Goal: Task Accomplishment & Management: Manage account settings

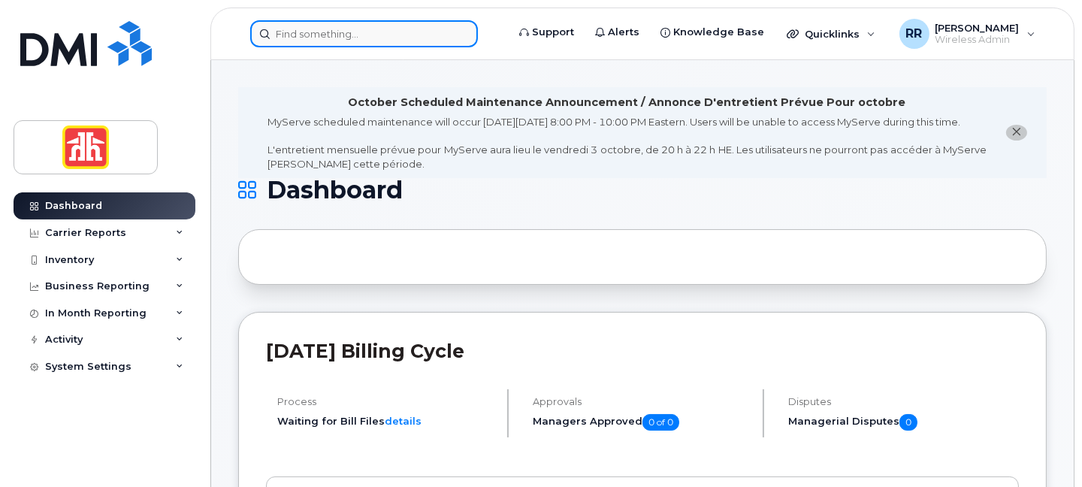
click at [304, 34] on input at bounding box center [364, 33] width 228 height 27
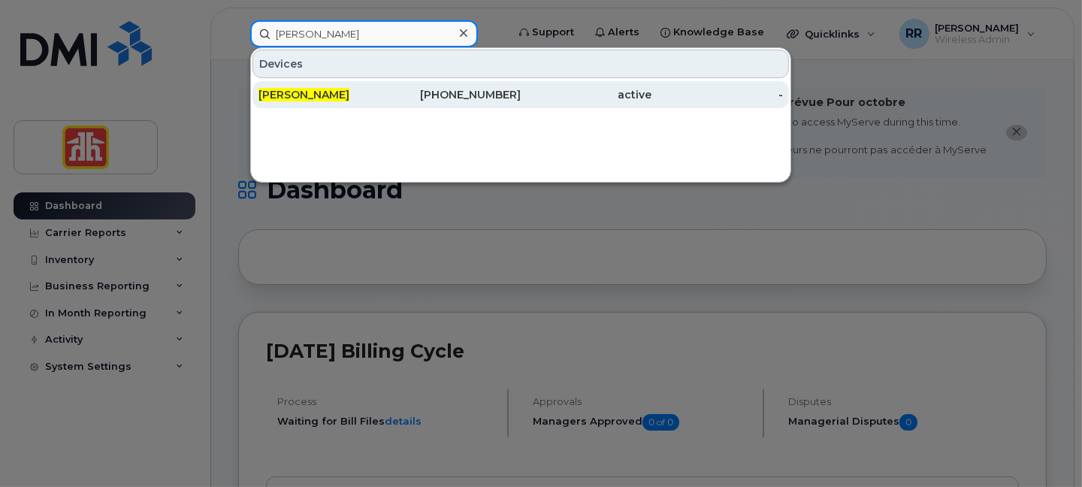
type input "andrew dickson"
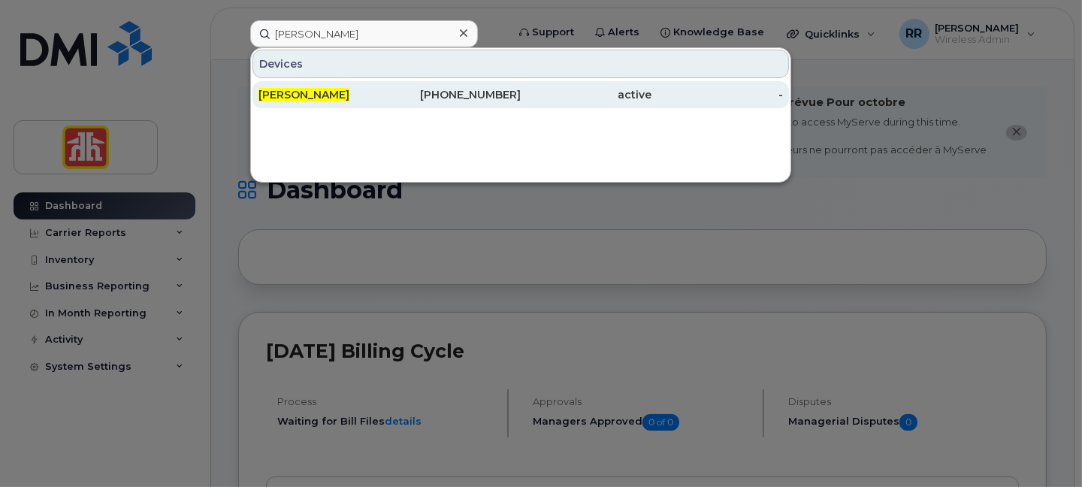
click at [339, 91] on span "[PERSON_NAME]" at bounding box center [304, 95] width 91 height 14
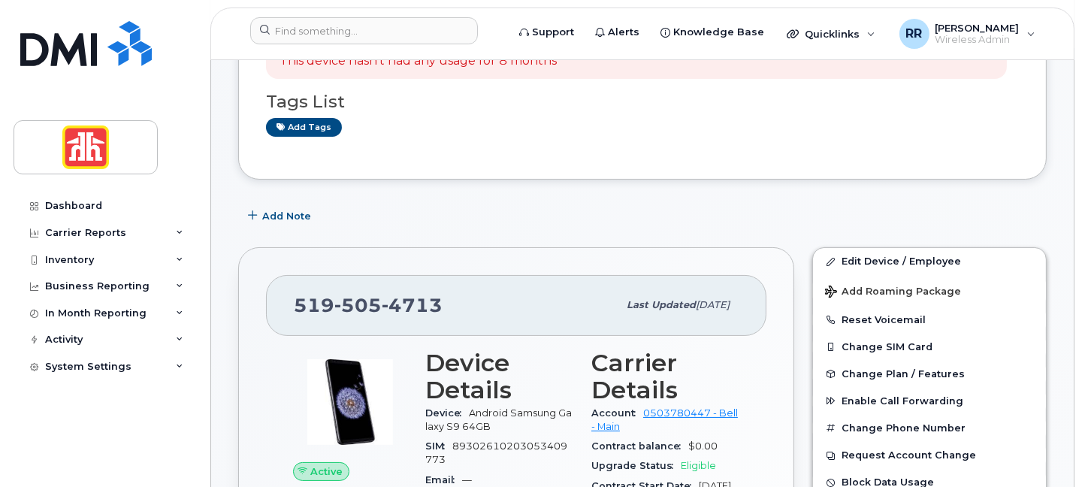
scroll to position [282, 0]
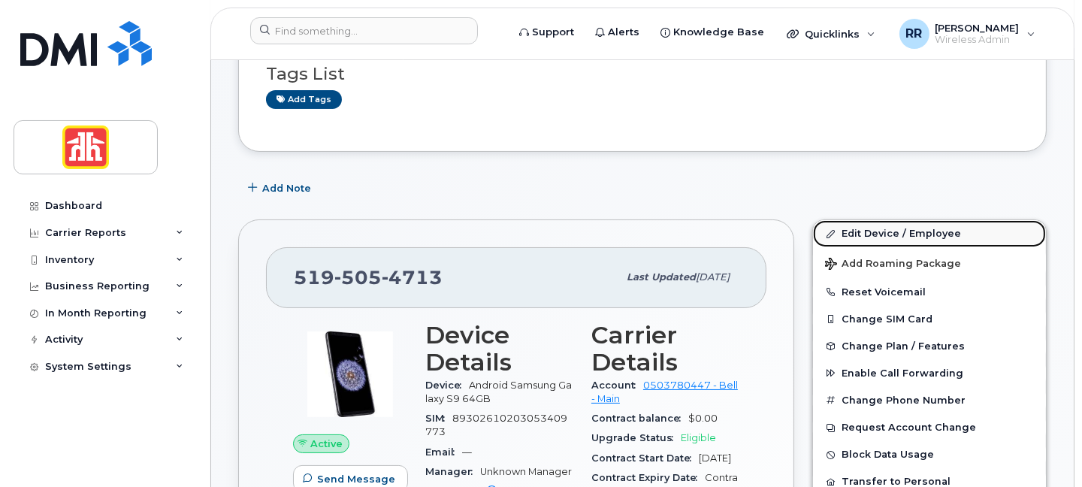
click at [843, 231] on link "Edit Device / Employee" at bounding box center [929, 233] width 233 height 27
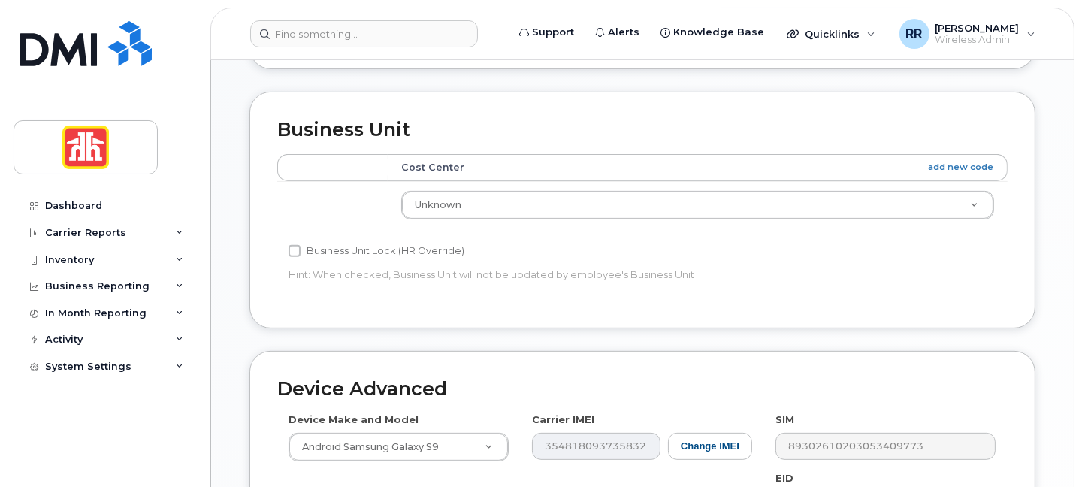
scroll to position [751, 0]
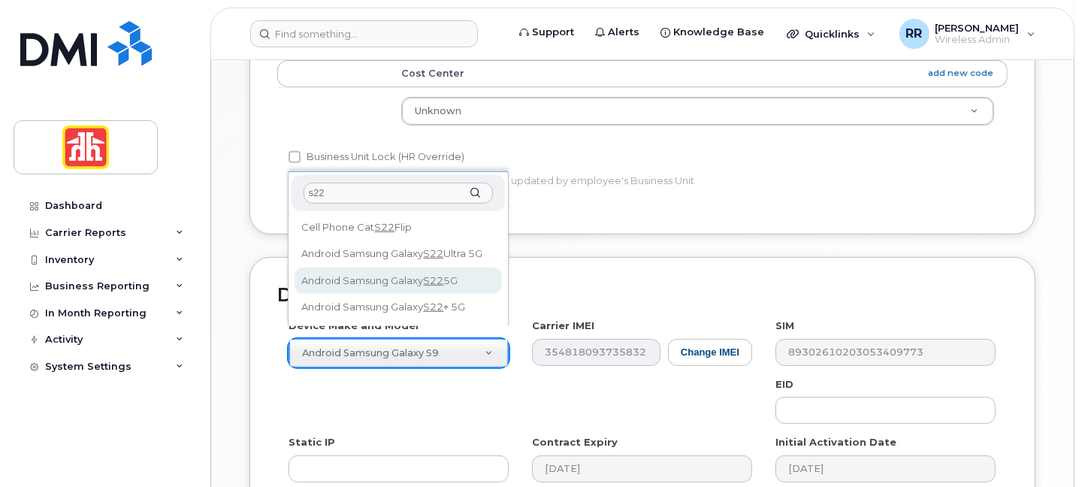
type input "s22"
select select "2686"
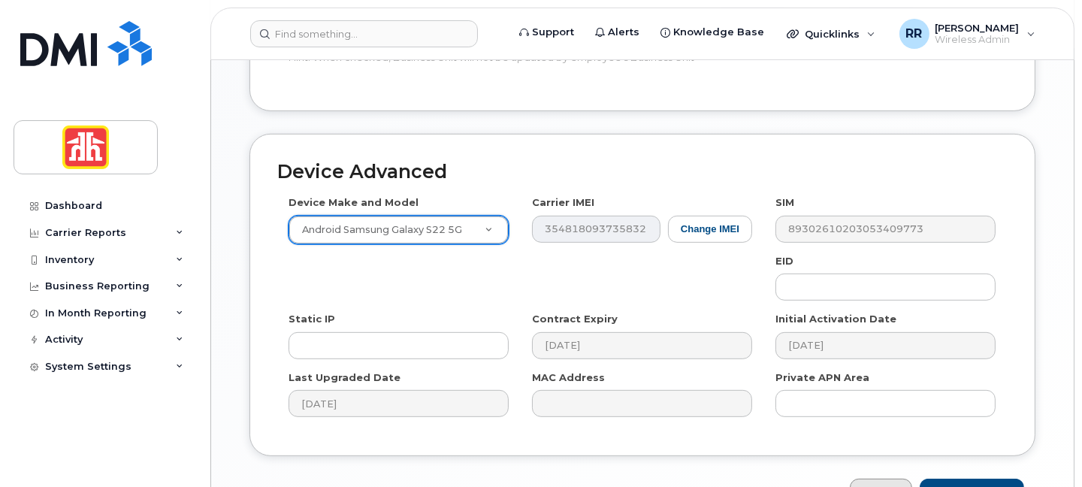
scroll to position [951, 0]
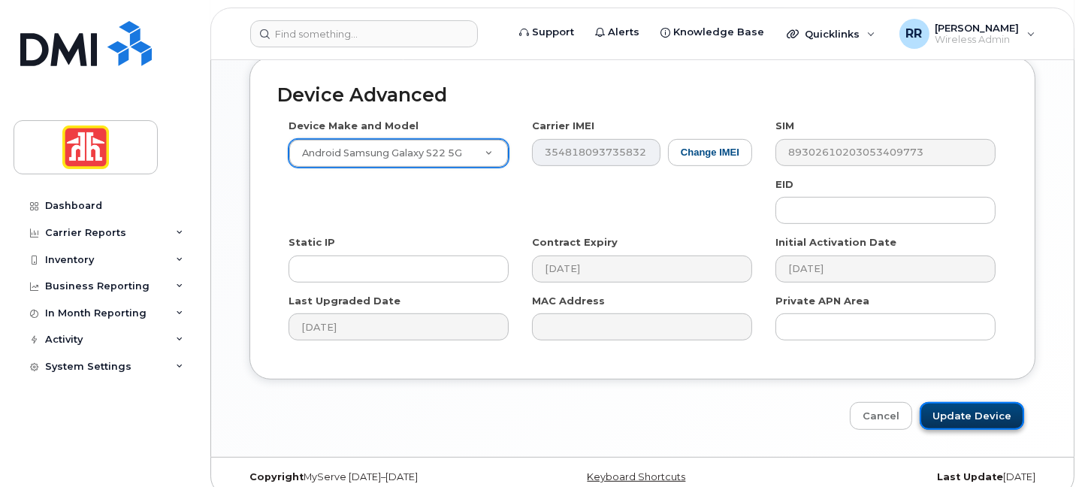
click at [949, 402] on input "Update Device" at bounding box center [972, 416] width 104 height 28
type input "Saving..."
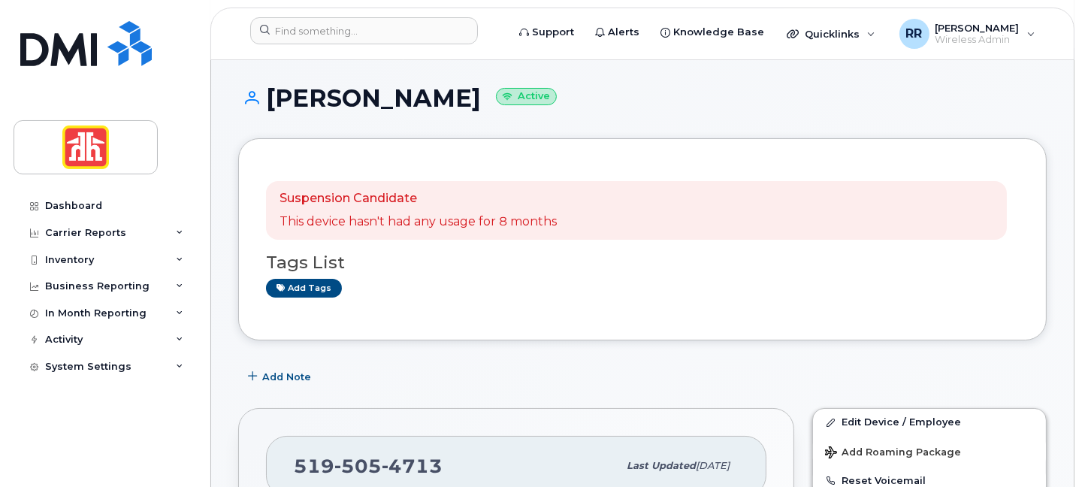
scroll to position [187, 0]
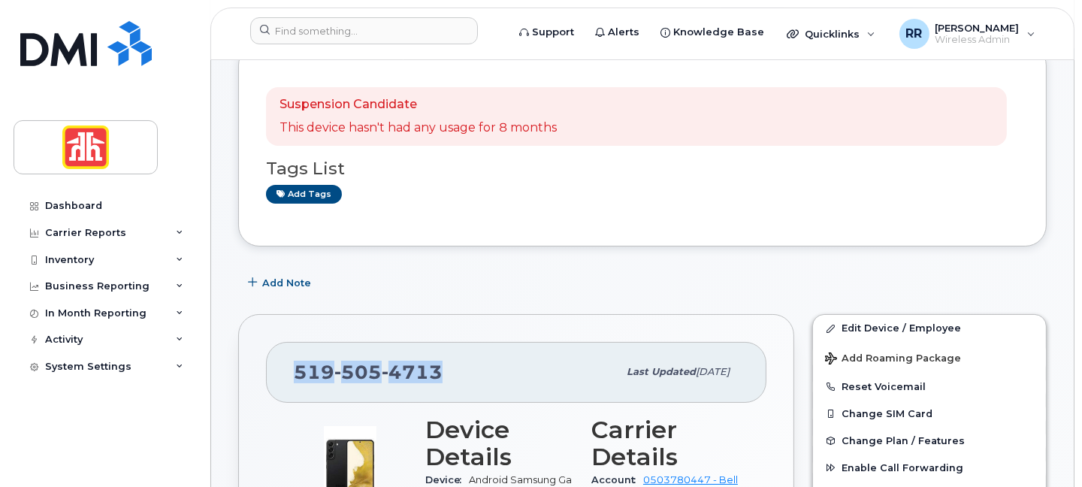
drag, startPoint x: 292, startPoint y: 369, endPoint x: 443, endPoint y: 369, distance: 151.1
click at [443, 369] on div "[PHONE_NUMBER]" at bounding box center [456, 372] width 324 height 32
copy span "[PHONE_NUMBER]"
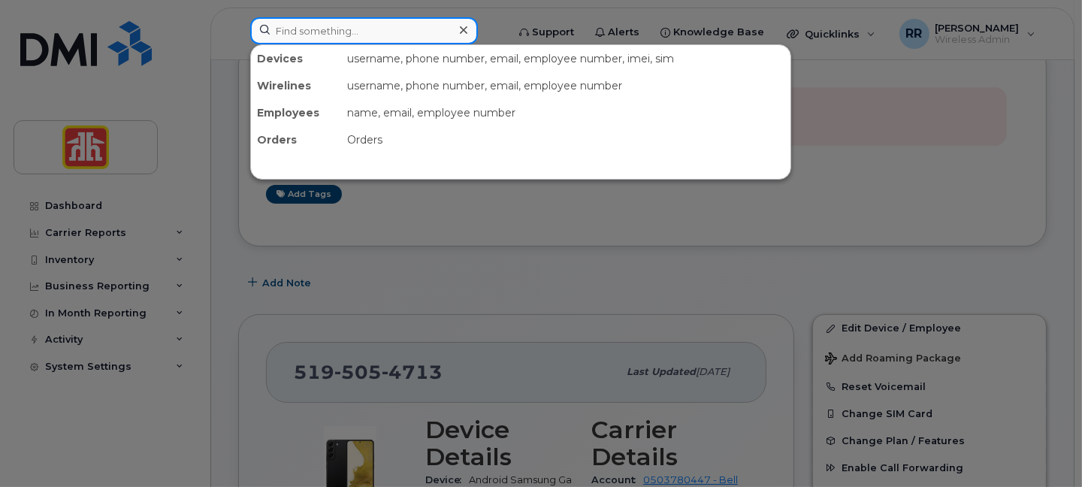
click at [354, 28] on input at bounding box center [364, 30] width 228 height 27
paste input "548-328-5201"
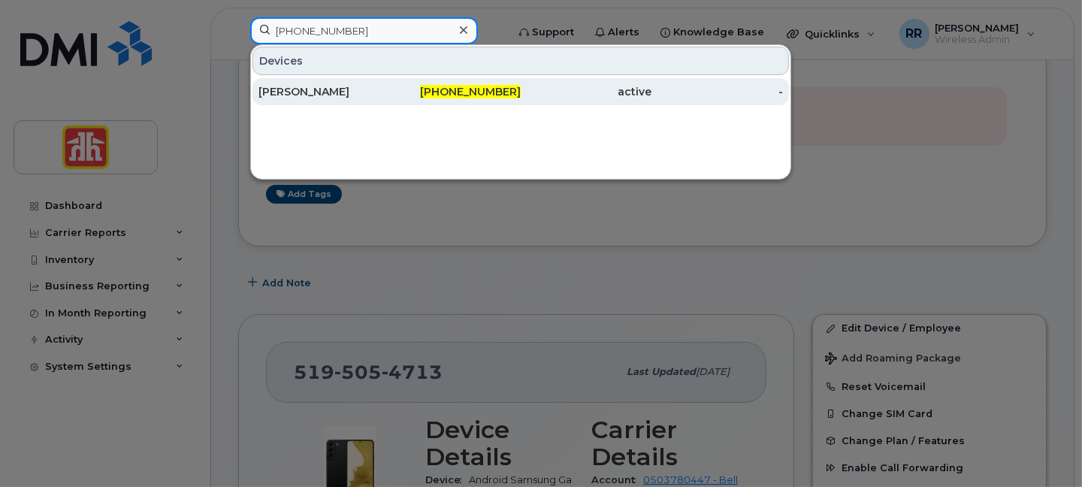
type input "548-328-5201"
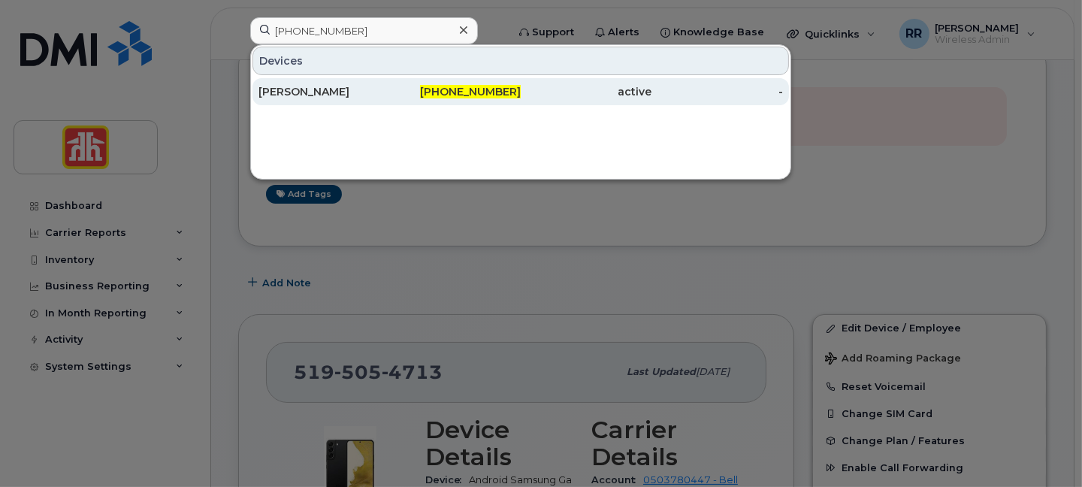
click at [390, 92] on div "548-328-5201" at bounding box center [456, 91] width 132 height 15
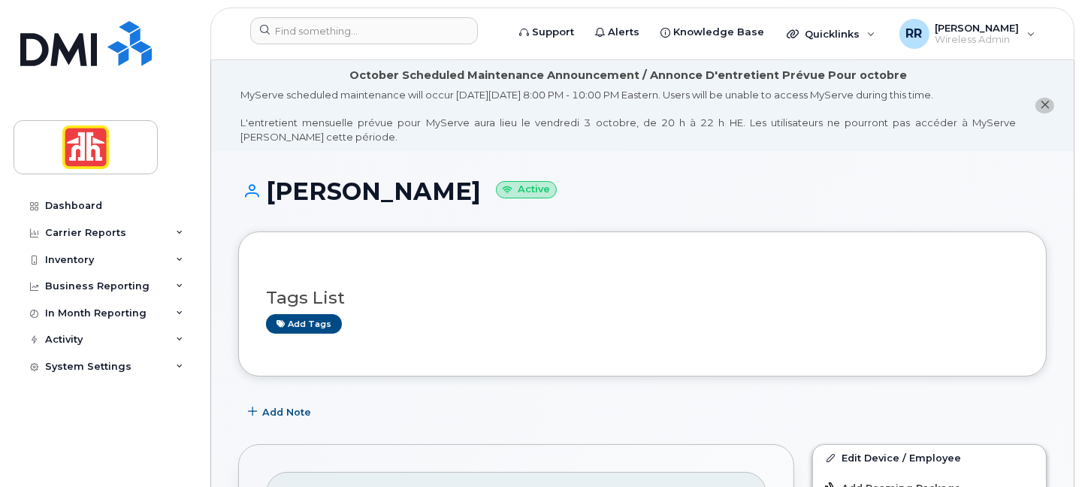
scroll to position [282, 0]
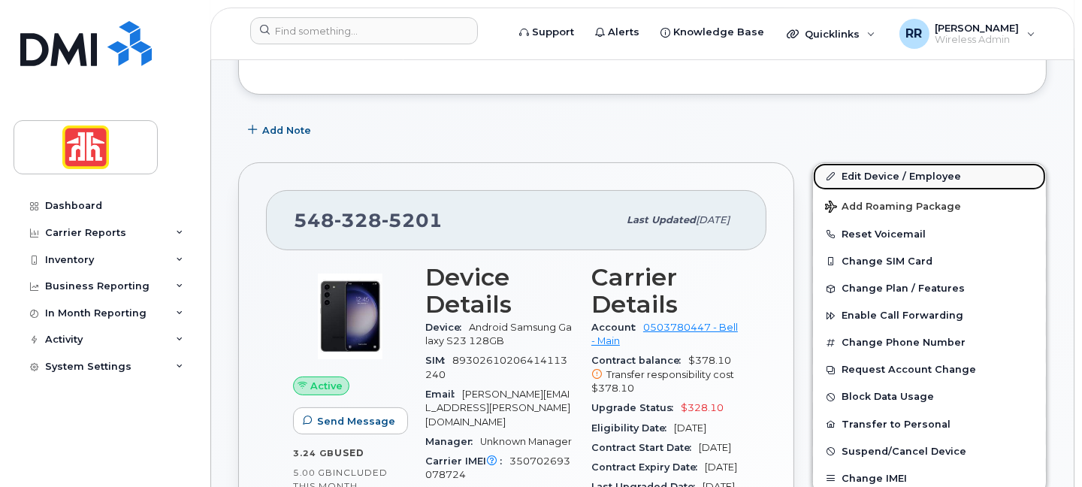
click at [858, 174] on link "Edit Device / Employee" at bounding box center [929, 176] width 233 height 27
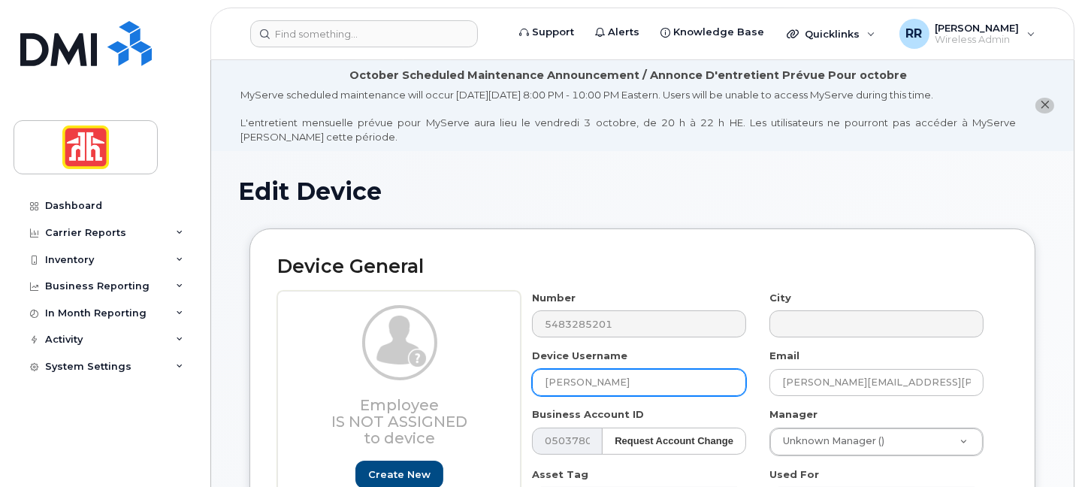
drag, startPoint x: 643, startPoint y: 382, endPoint x: 473, endPoint y: 373, distance: 170.9
click at [473, 373] on div "Employee Is not assigned to device Create new or select existing Employee Selec…" at bounding box center [642, 494] width 731 height 407
paste input "[PERSON_NAME]"
type input "[PERSON_NAME]"
drag, startPoint x: 954, startPoint y: 386, endPoint x: 639, endPoint y: 382, distance: 315.0
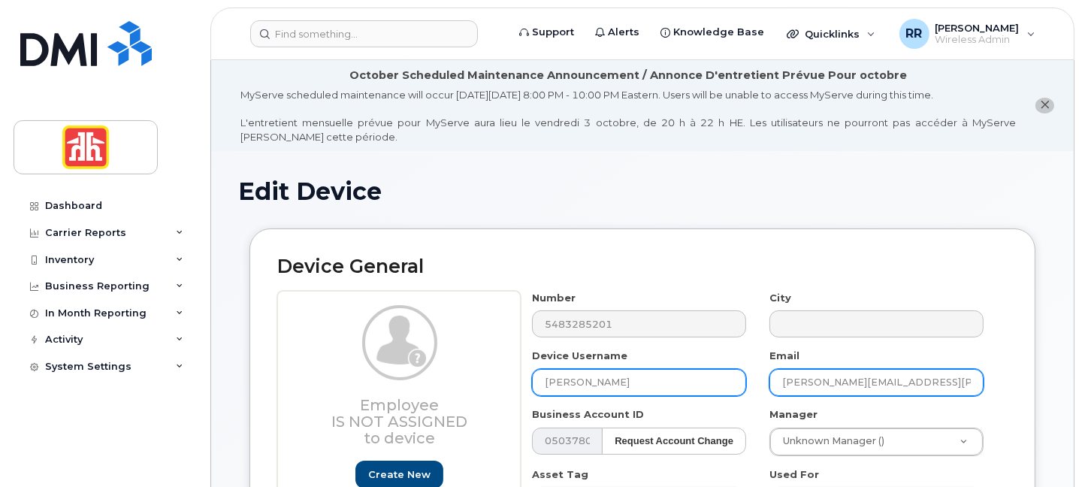
click at [639, 382] on div "Number 5483285201 City Device Username Andrew Dickson Email Tammie.Piel@homehar…" at bounding box center [758, 494] width 475 height 407
paste input "Andrew.Dickson"
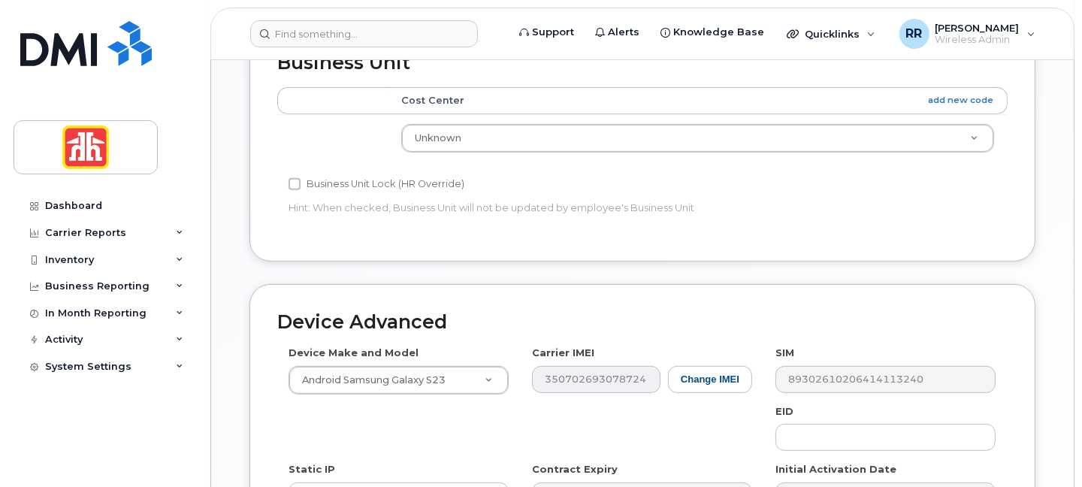
scroll to position [751, 0]
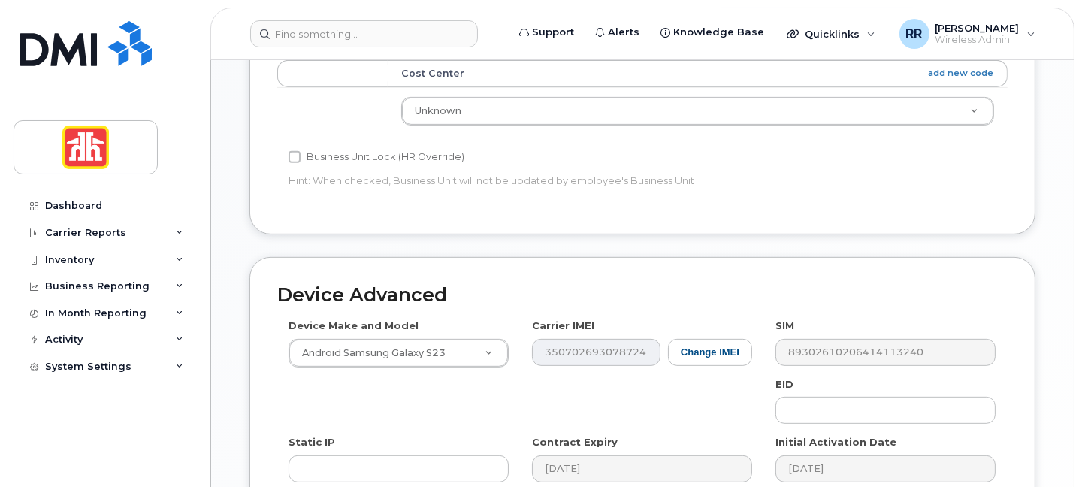
type input "[PERSON_NAME][EMAIL_ADDRESS][PERSON_NAME][DOMAIN_NAME]"
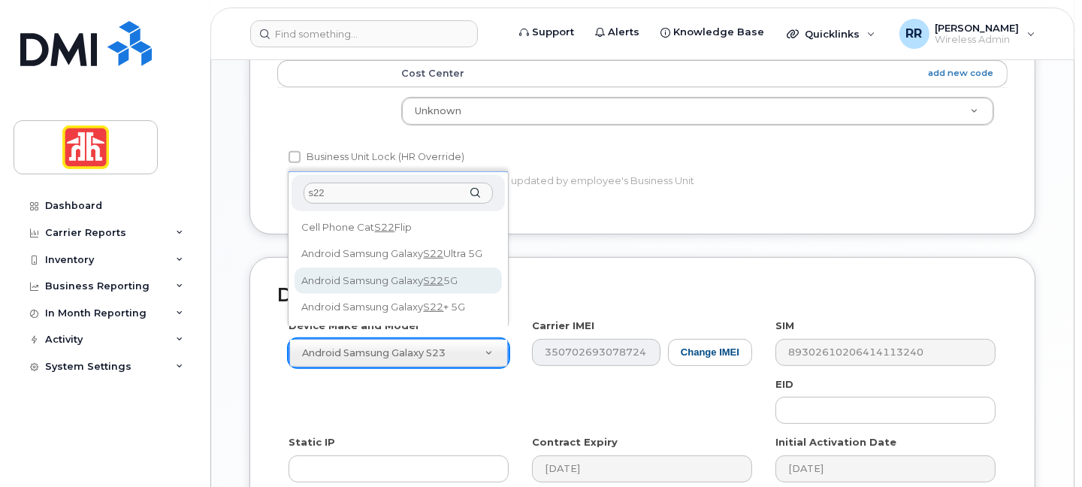
type input "s22"
select select "2686"
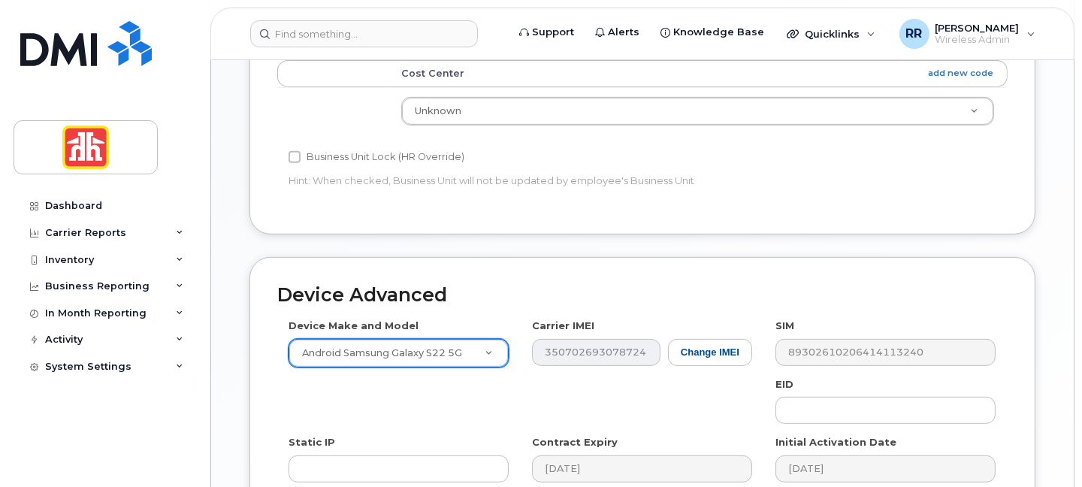
scroll to position [940, 0]
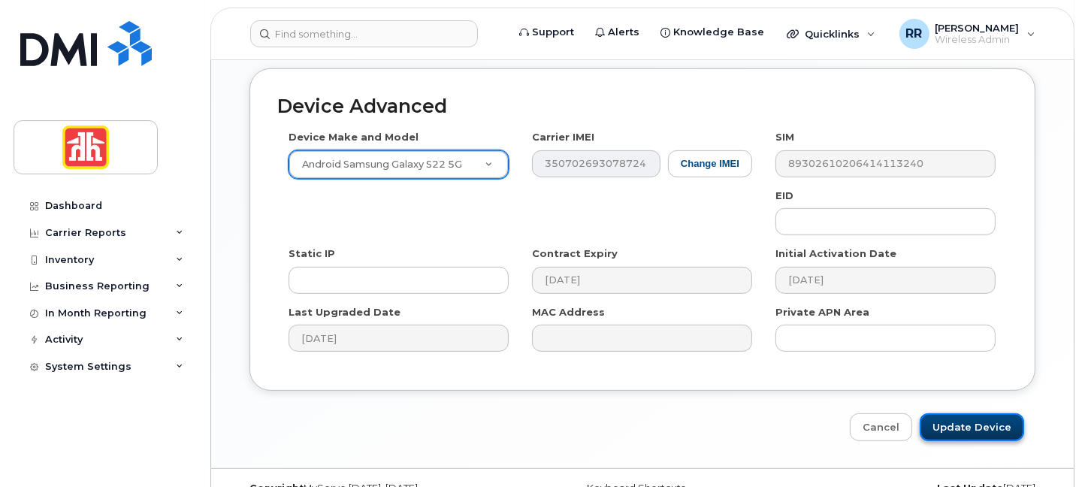
click at [964, 413] on input "Update Device" at bounding box center [972, 427] width 104 height 28
type input "Saving..."
